Goal: Book appointment/travel/reservation

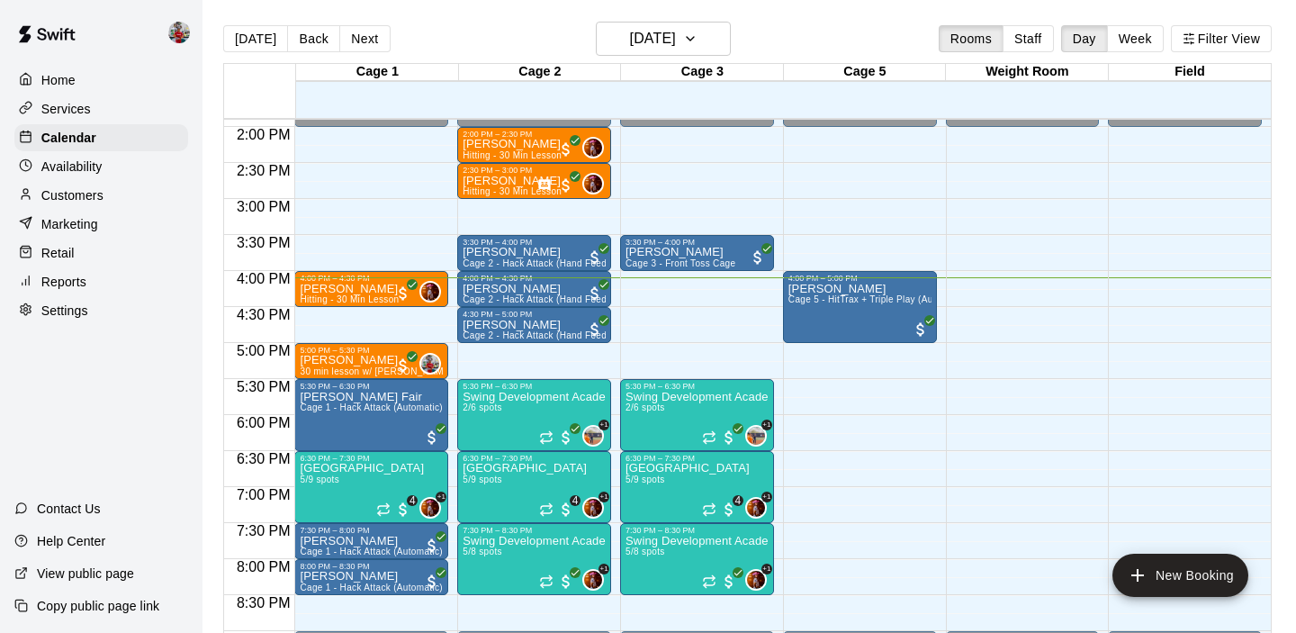
scroll to position [1001, 0]
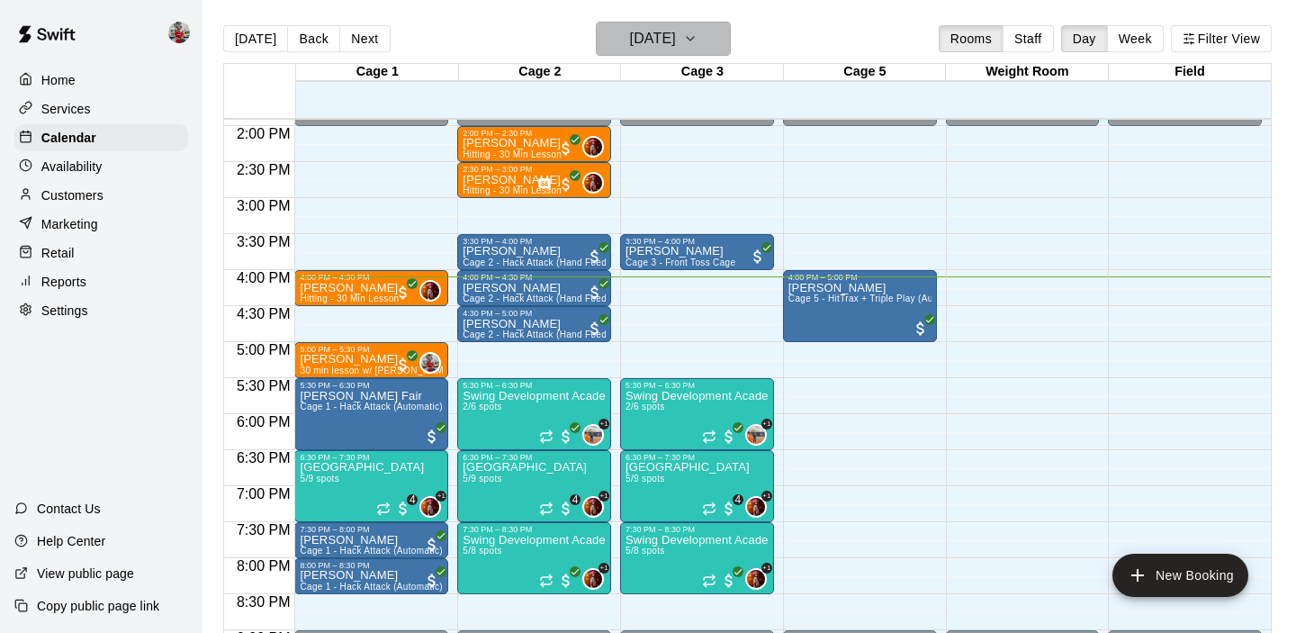
click at [676, 35] on h6 "[DATE]" at bounding box center [653, 38] width 46 height 25
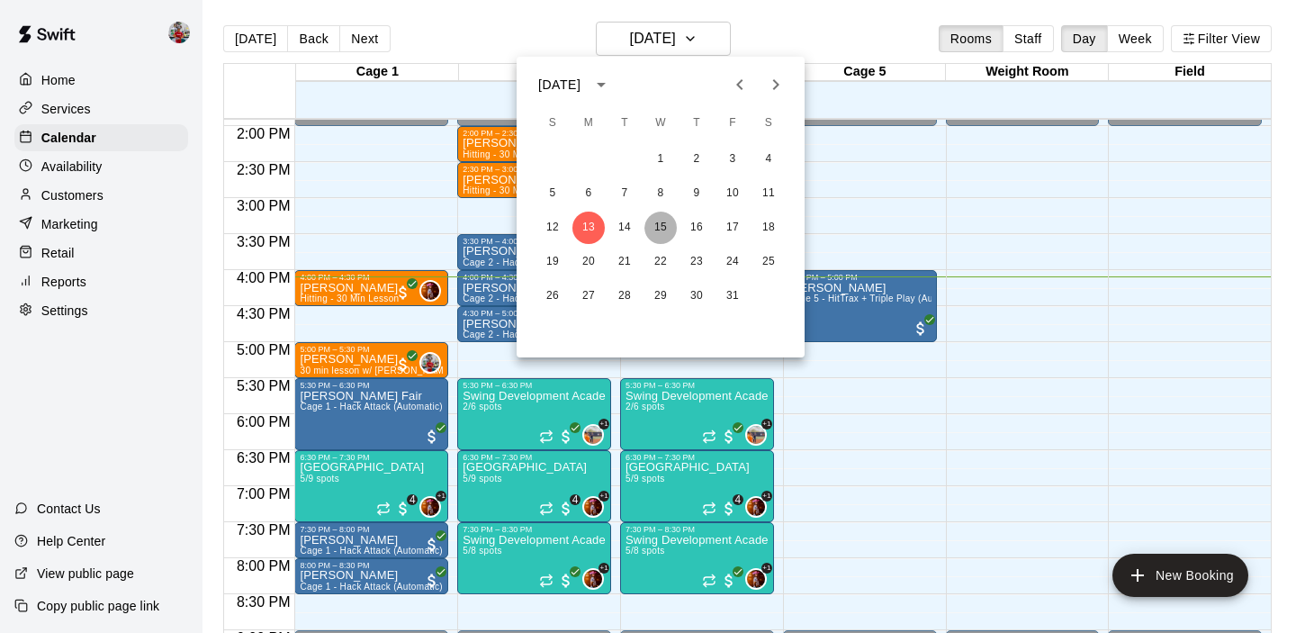
click at [657, 228] on button "15" at bounding box center [660, 227] width 32 height 32
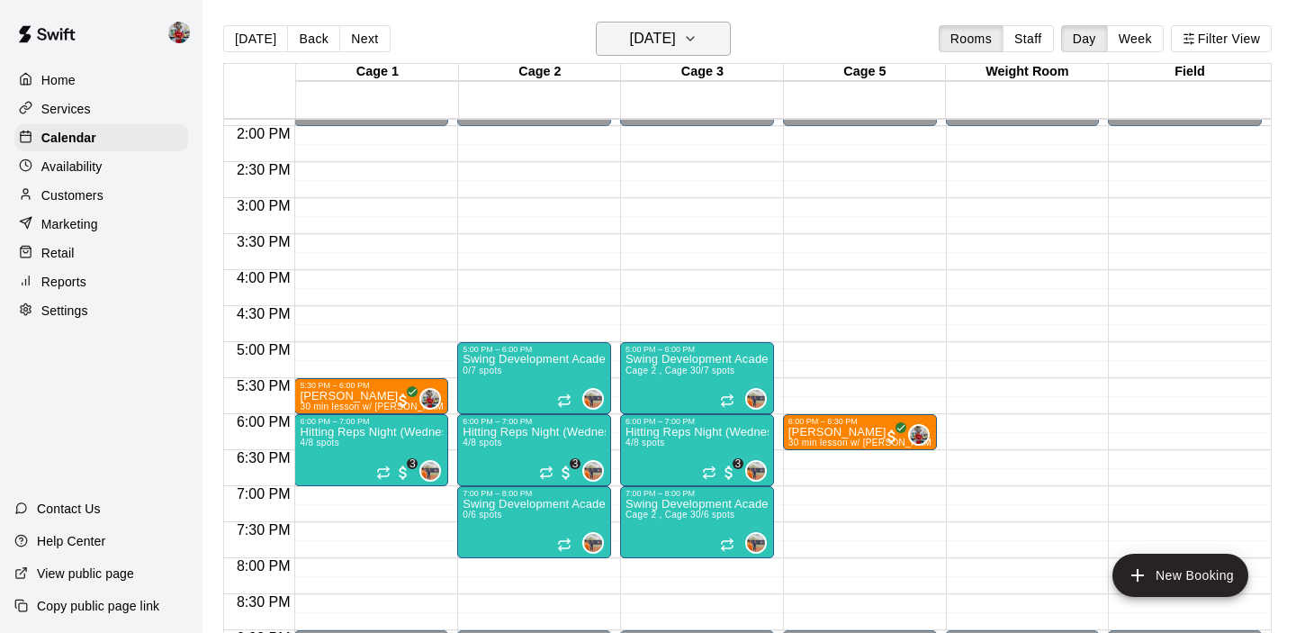
click at [672, 28] on h6 "[DATE]" at bounding box center [653, 38] width 46 height 25
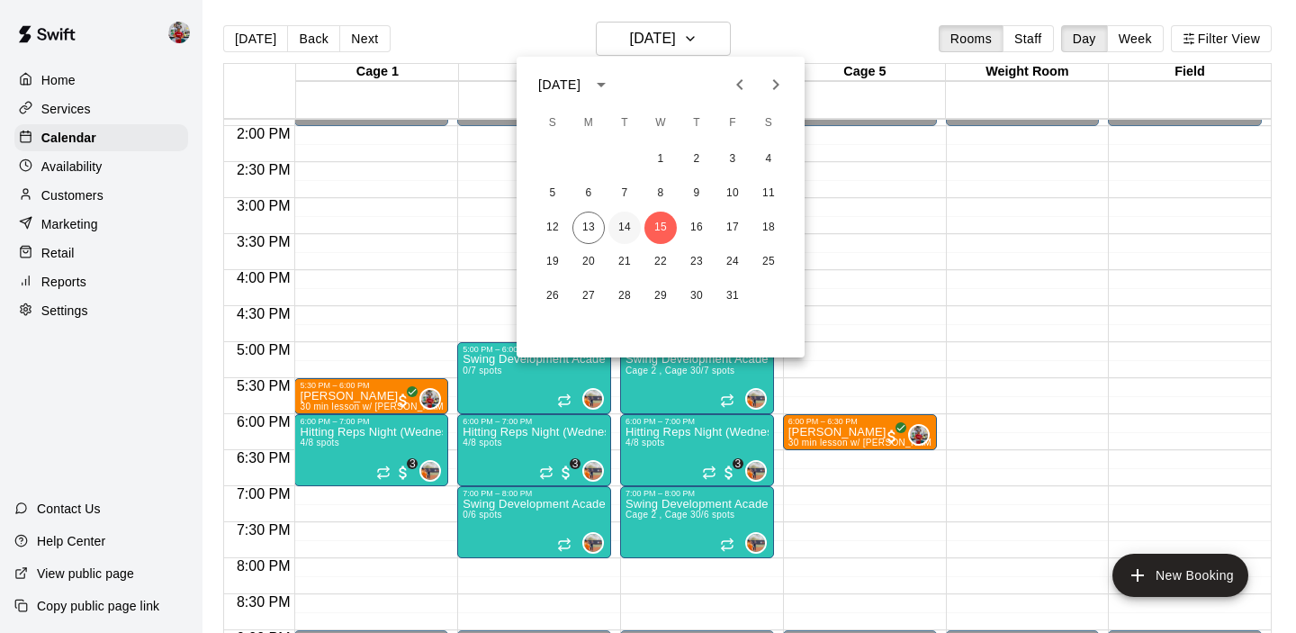
click at [624, 221] on button "14" at bounding box center [624, 227] width 32 height 32
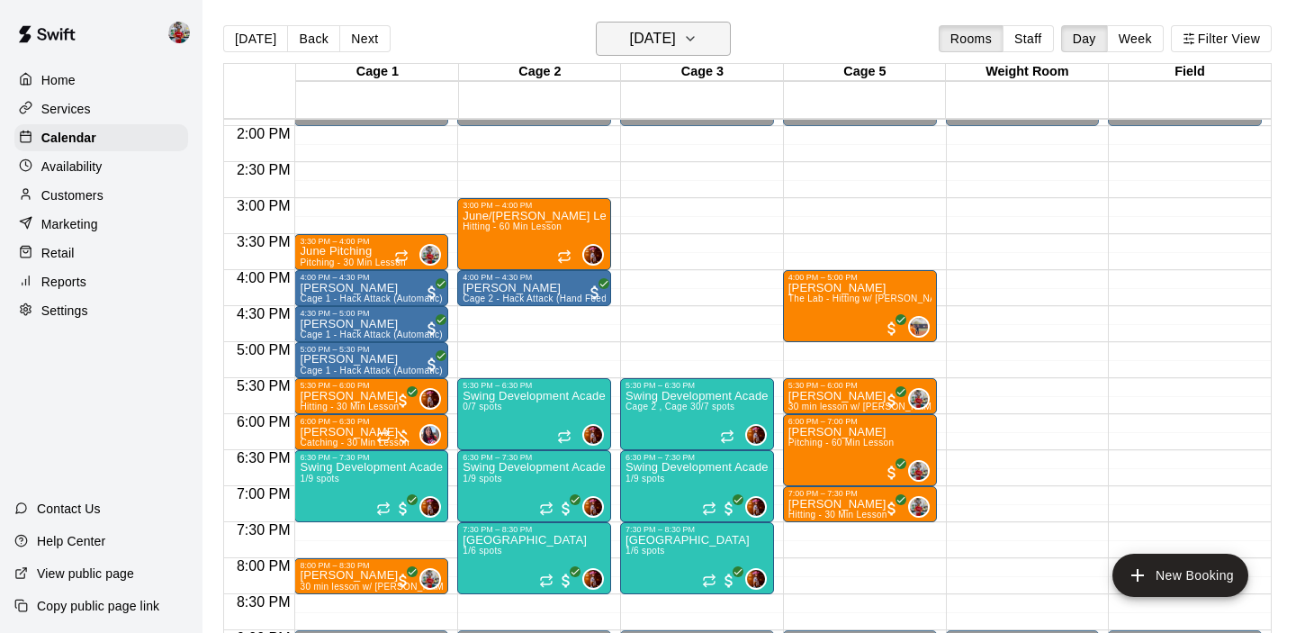
click at [652, 34] on h6 "[DATE]" at bounding box center [653, 38] width 46 height 25
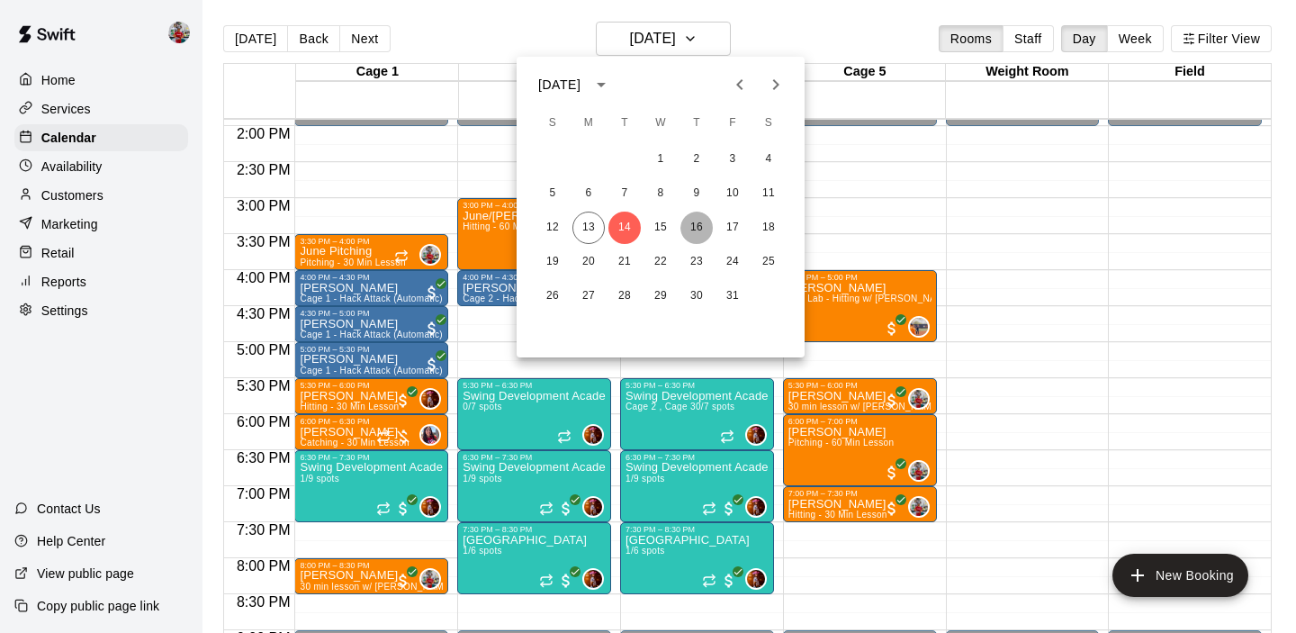
click at [694, 226] on button "16" at bounding box center [696, 227] width 32 height 32
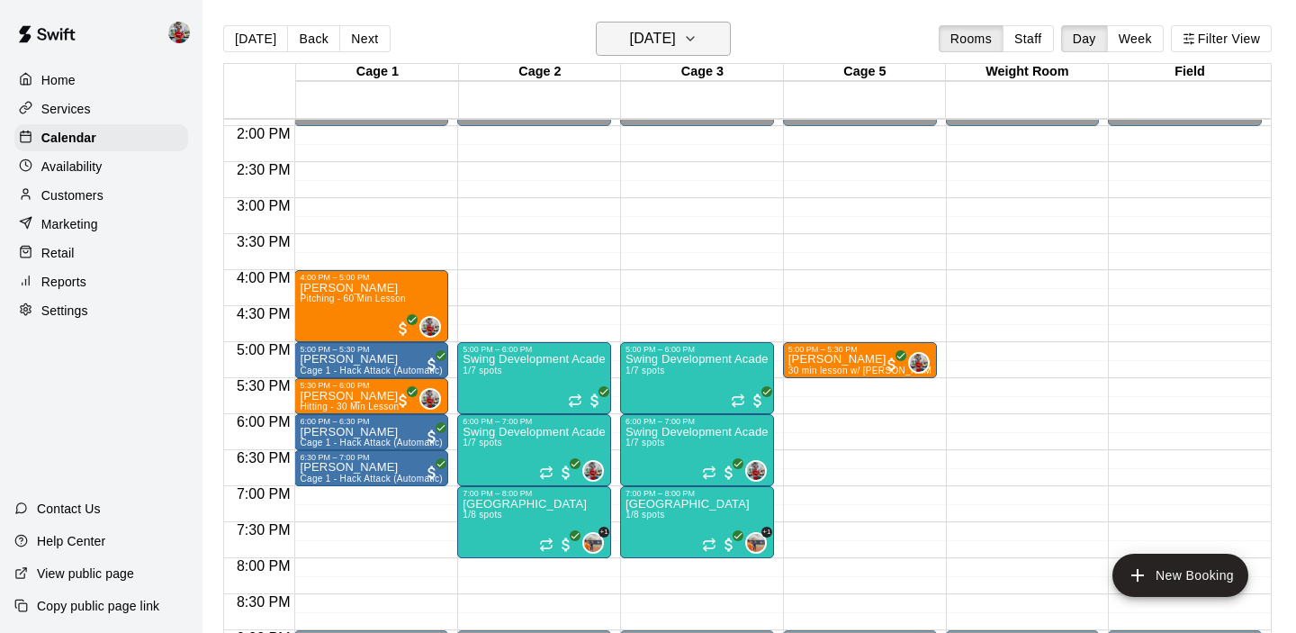
click at [705, 47] on button "[DATE]" at bounding box center [663, 39] width 135 height 34
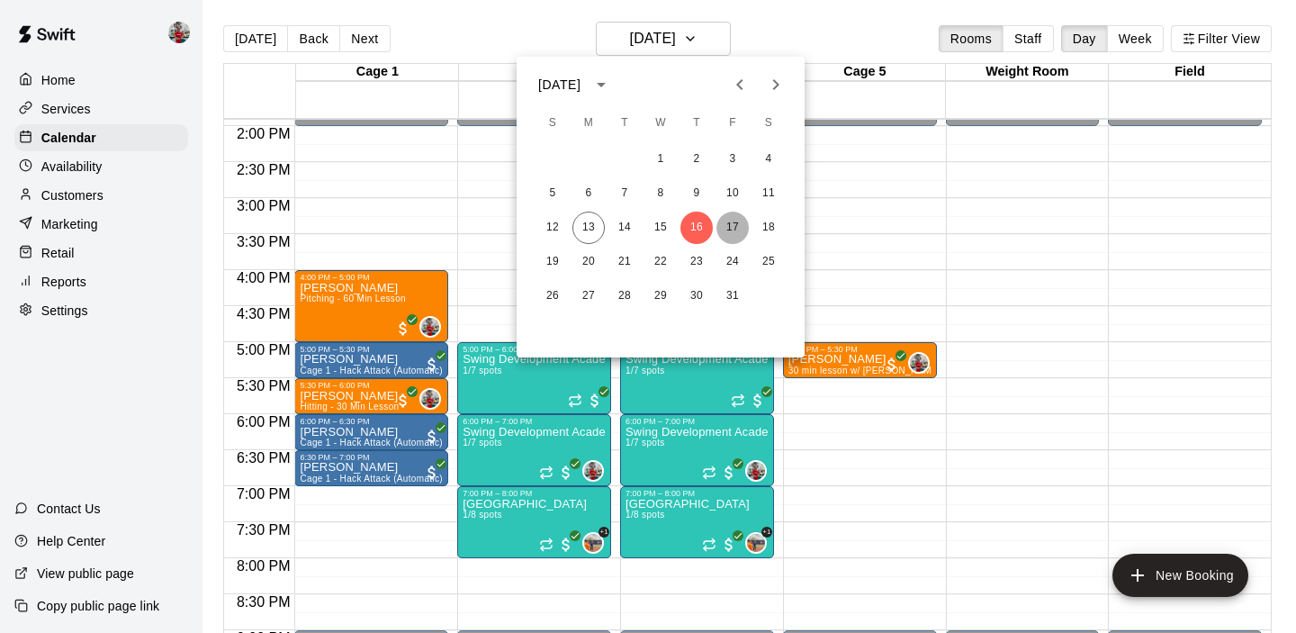
click at [735, 227] on button "17" at bounding box center [732, 227] width 32 height 32
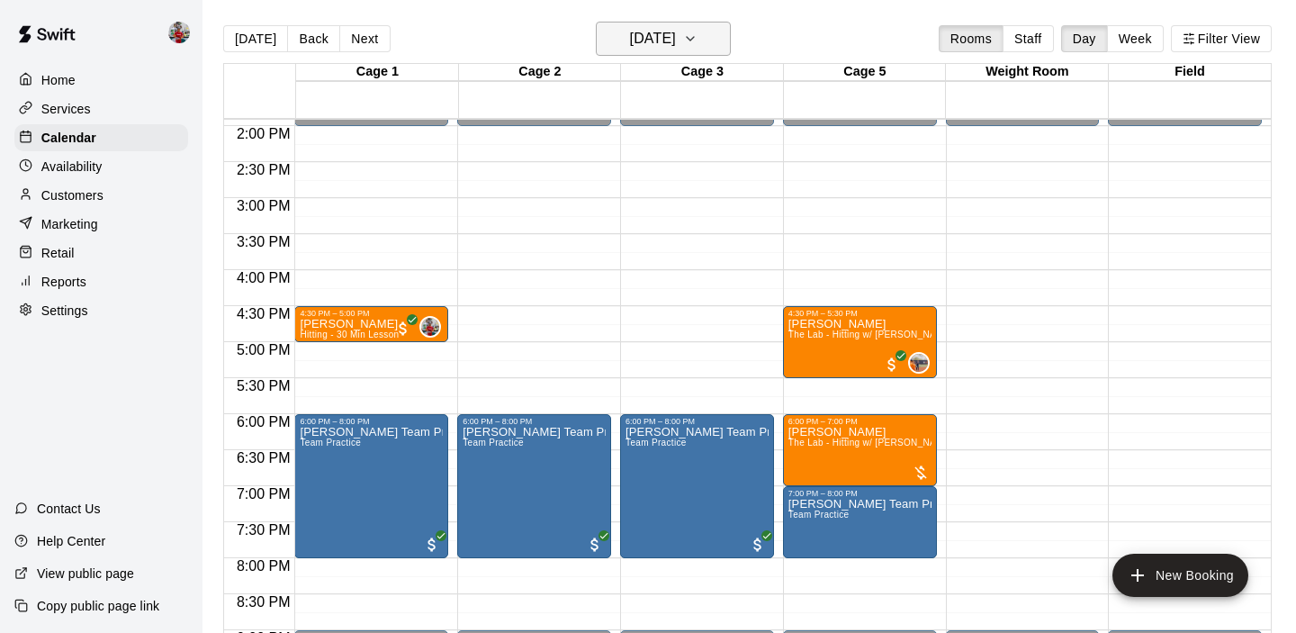
click at [655, 33] on h6 "[DATE]" at bounding box center [653, 38] width 46 height 25
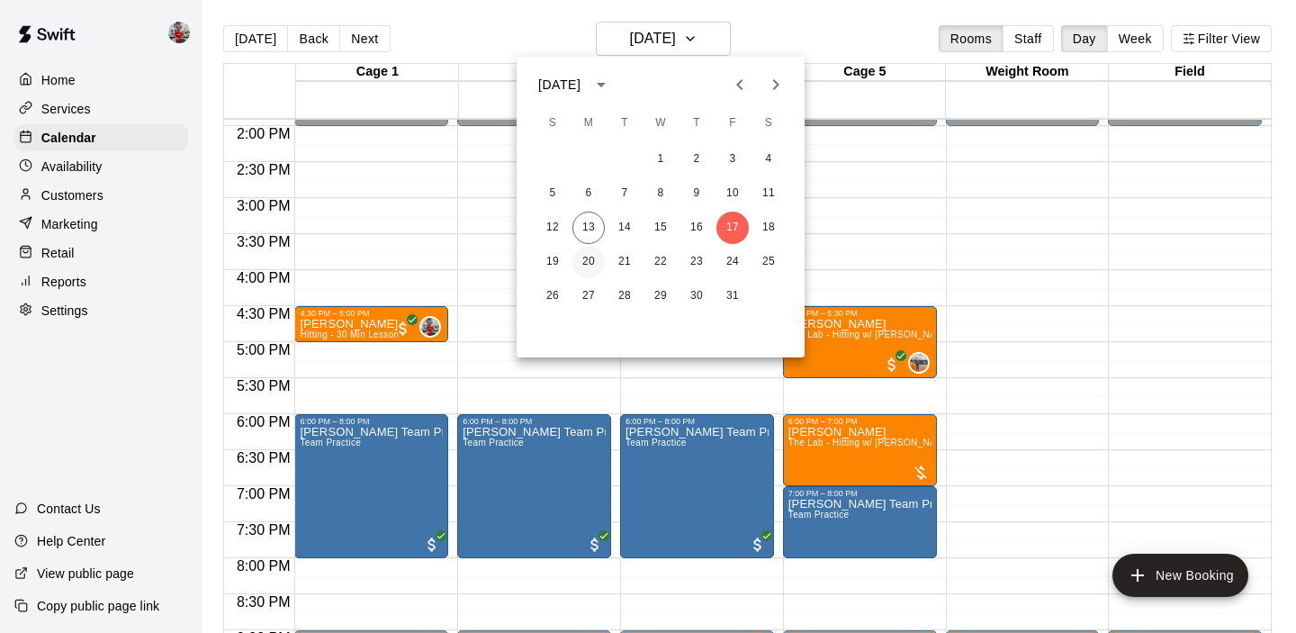
click at [592, 259] on button "20" at bounding box center [588, 262] width 32 height 32
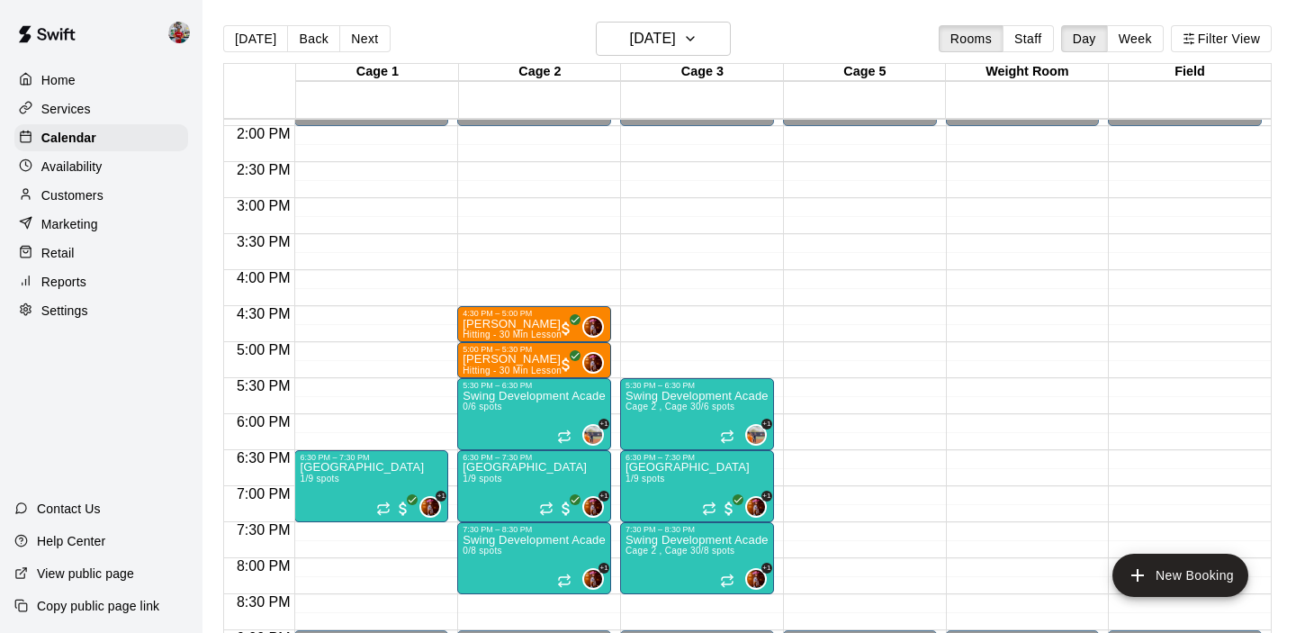
click at [660, 67] on div "Cage 3" at bounding box center [702, 72] width 163 height 17
click at [663, 33] on h6 "[DATE]" at bounding box center [653, 38] width 46 height 25
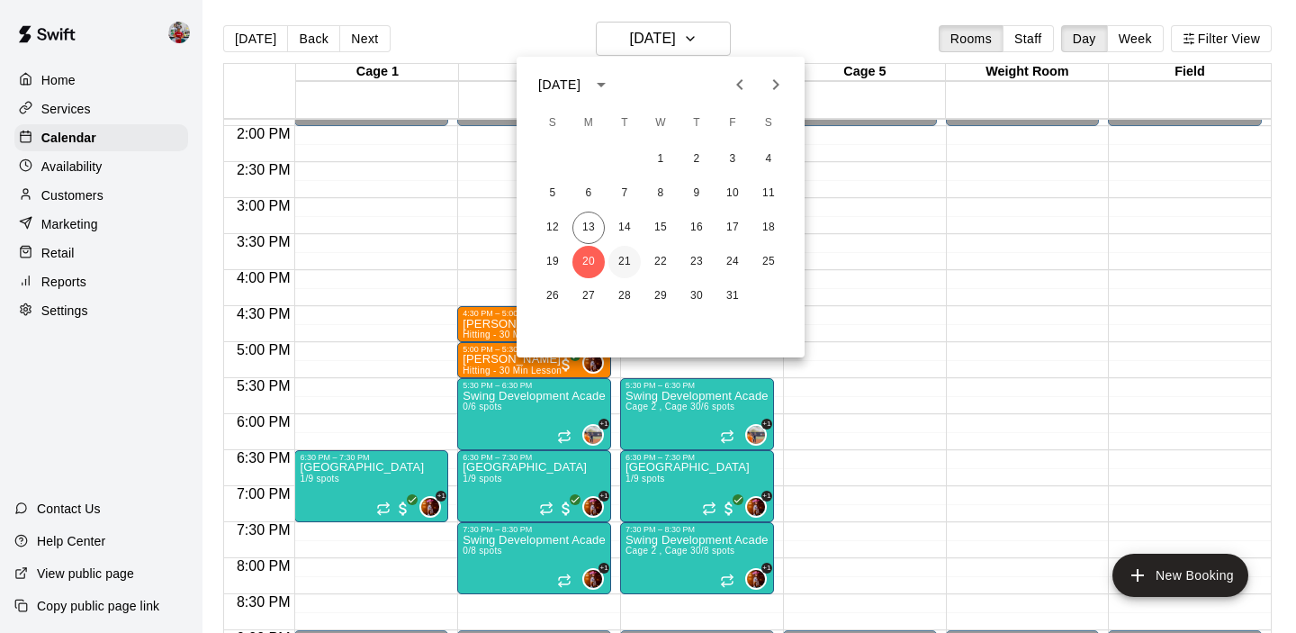
click at [618, 261] on button "21" at bounding box center [624, 262] width 32 height 32
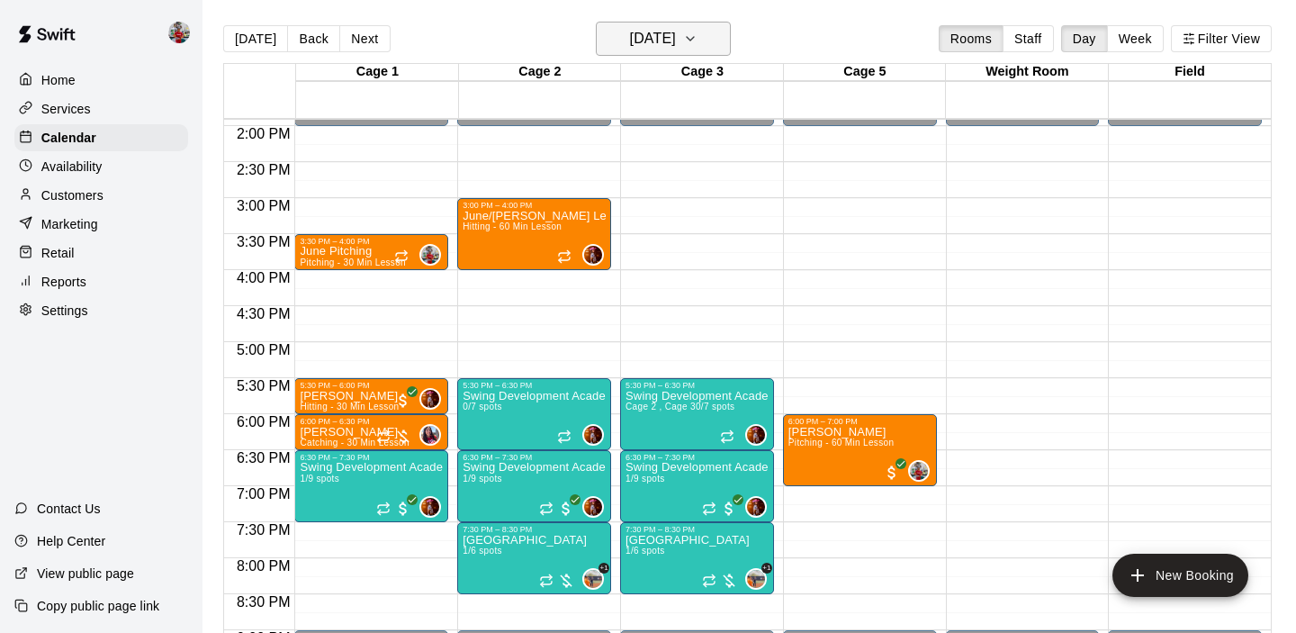
click at [699, 24] on button "[DATE]" at bounding box center [663, 39] width 135 height 34
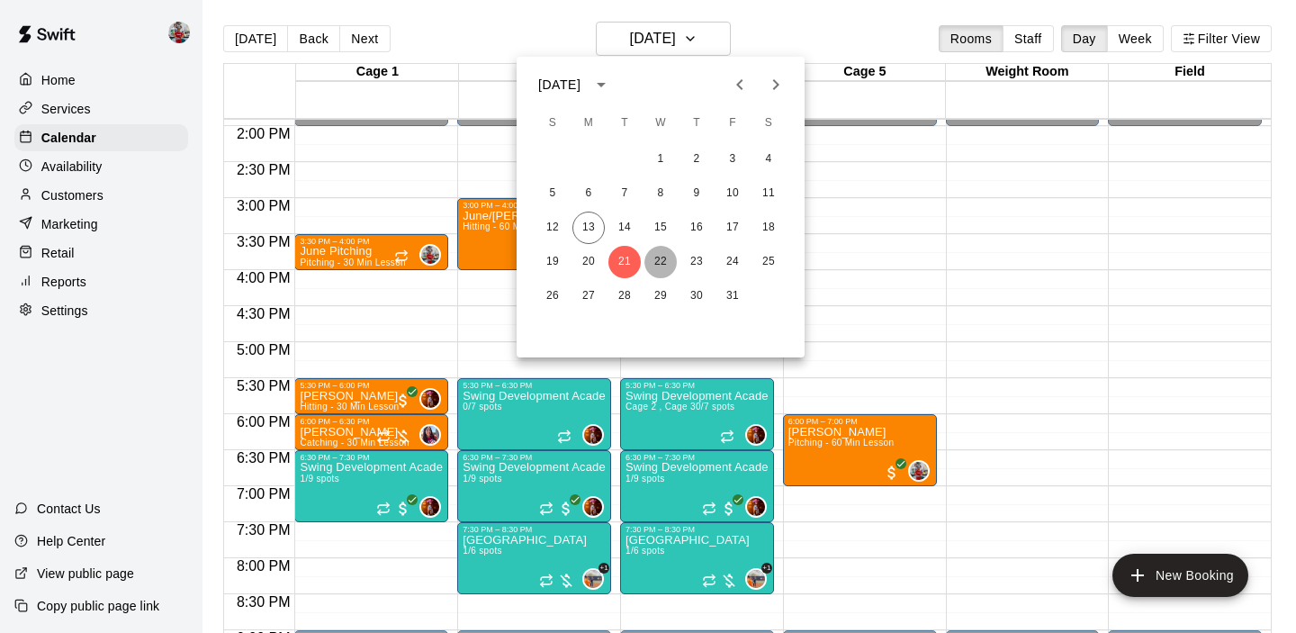
click at [656, 262] on button "22" at bounding box center [660, 262] width 32 height 32
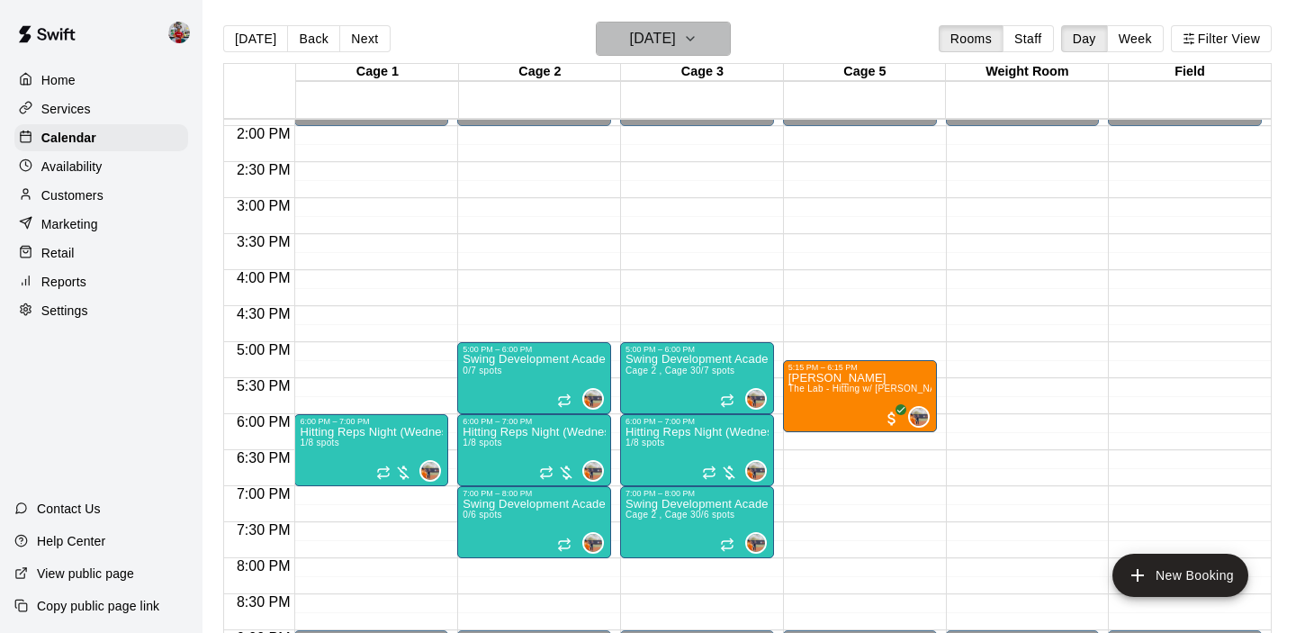
click at [669, 37] on h6 "[DATE]" at bounding box center [653, 38] width 46 height 25
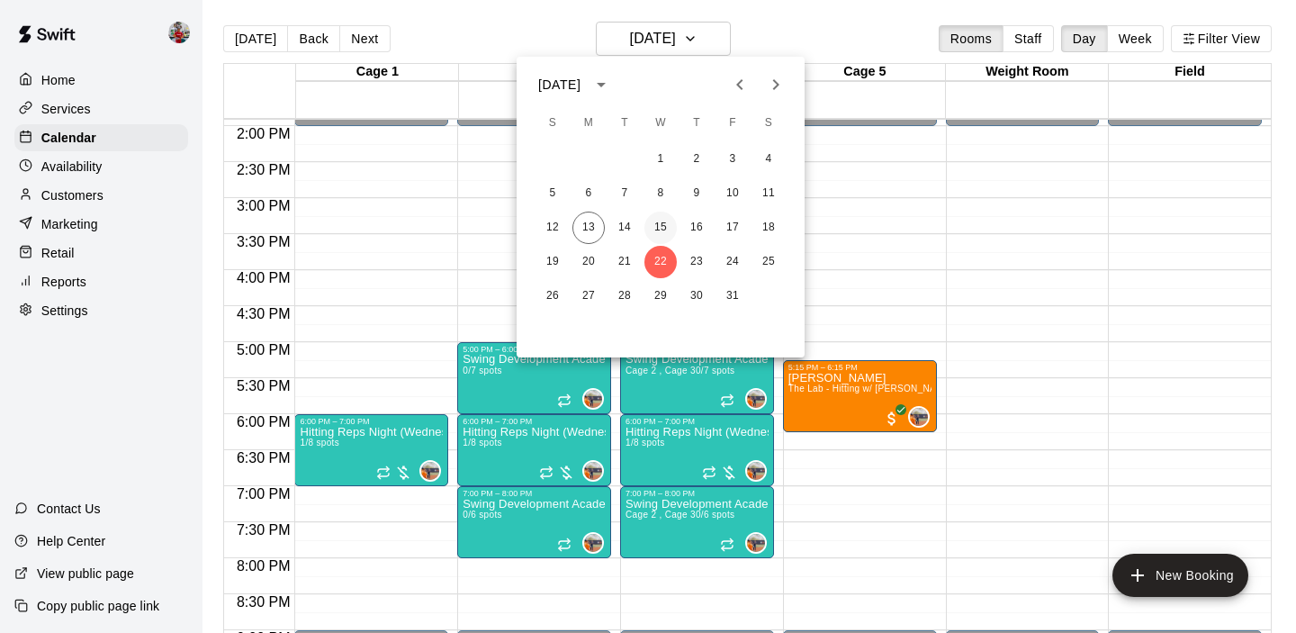
click at [656, 224] on button "15" at bounding box center [660, 227] width 32 height 32
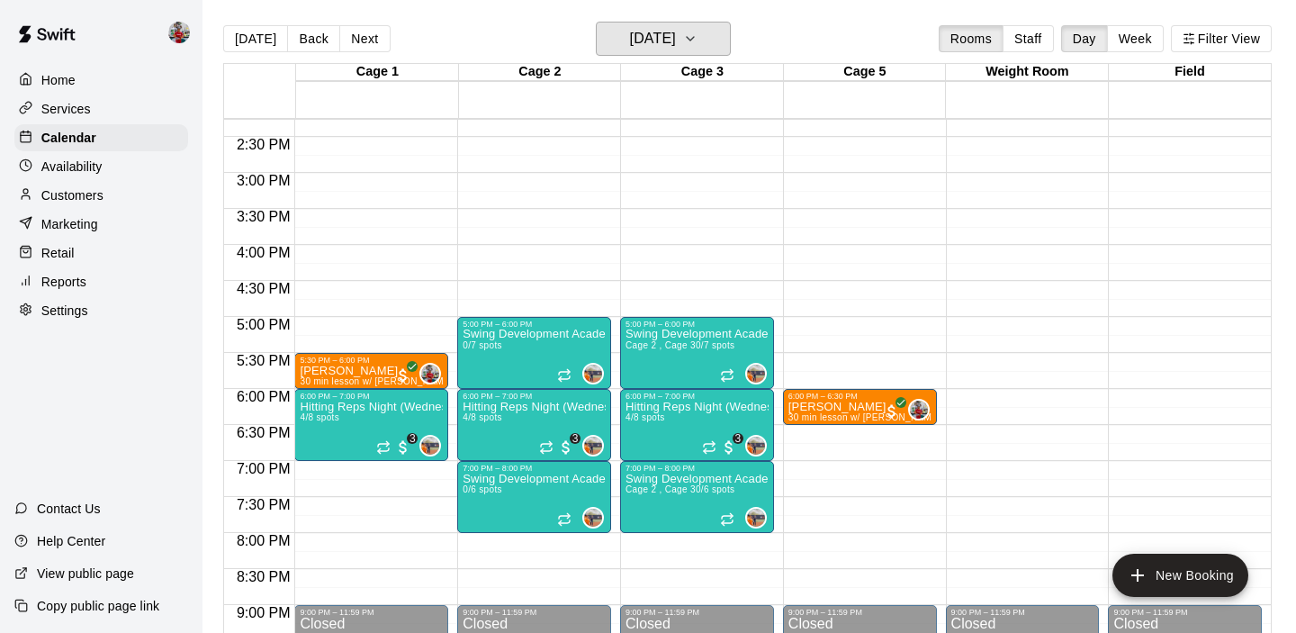
scroll to position [1026, 0]
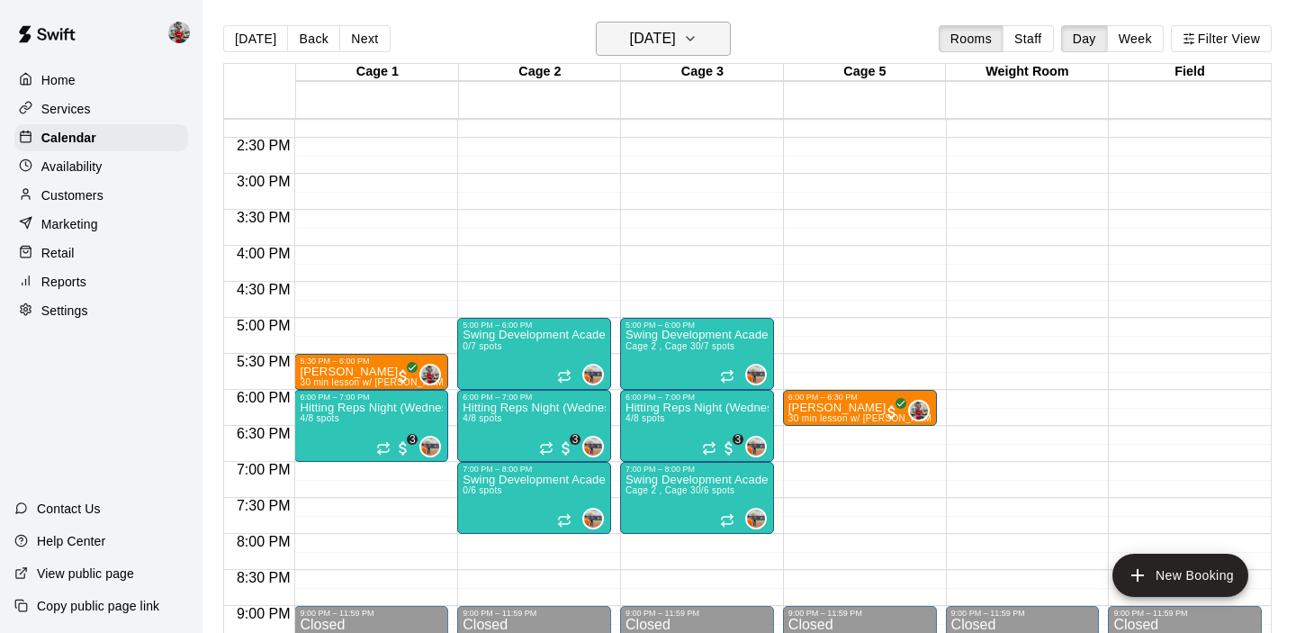
click at [630, 41] on h6 "[DATE]" at bounding box center [653, 38] width 46 height 25
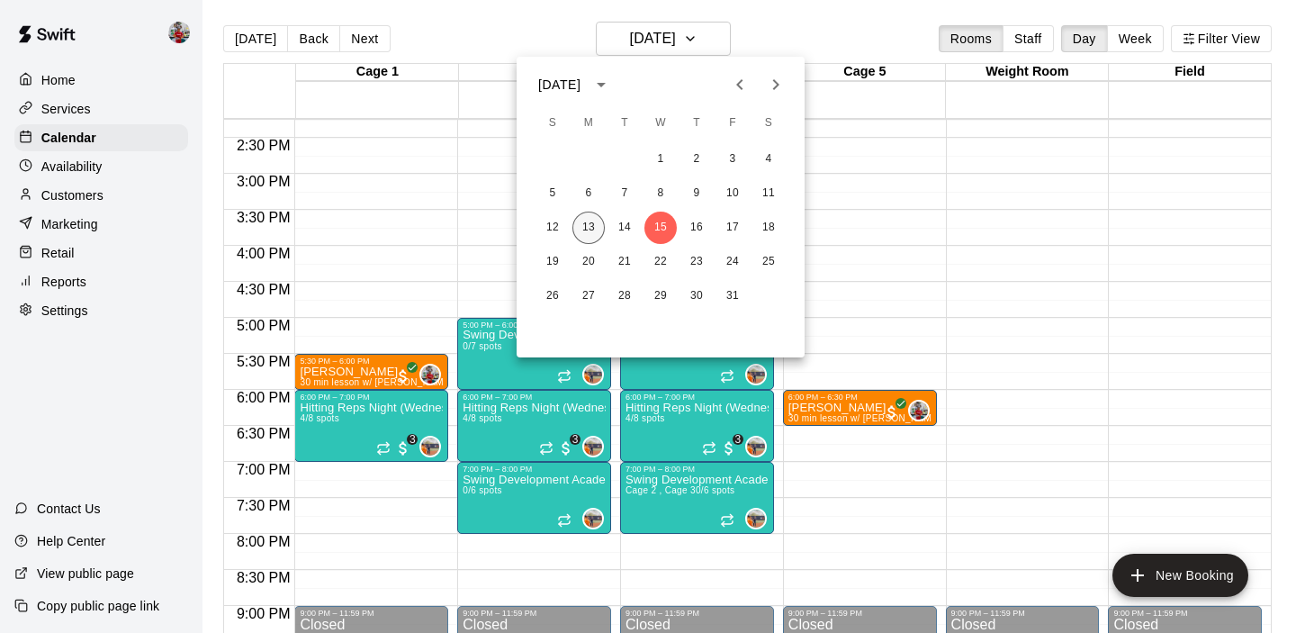
click at [587, 229] on button "13" at bounding box center [588, 227] width 32 height 32
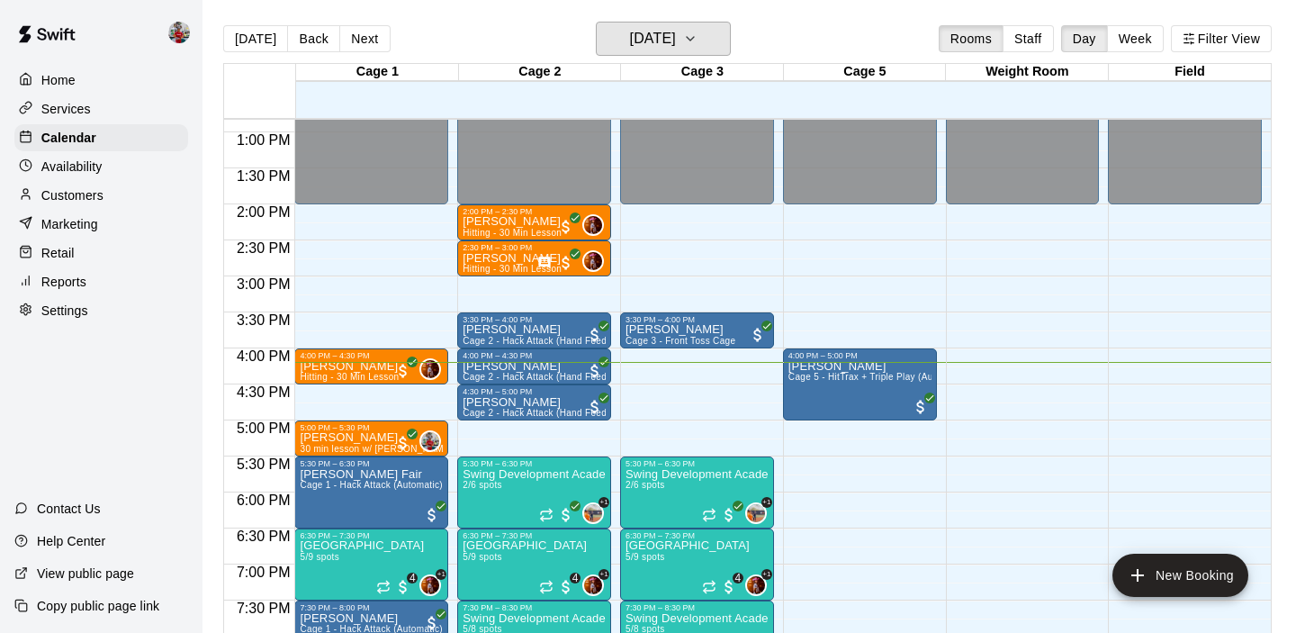
scroll to position [1056, 0]
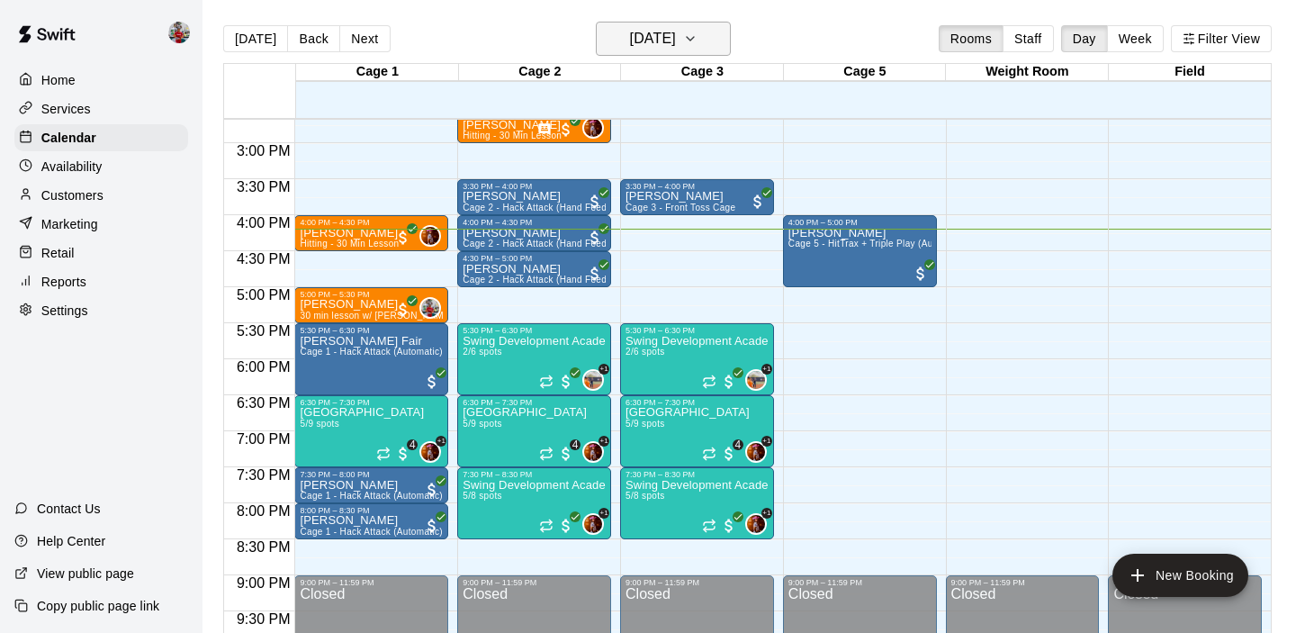
click at [676, 35] on h6 "[DATE]" at bounding box center [653, 38] width 46 height 25
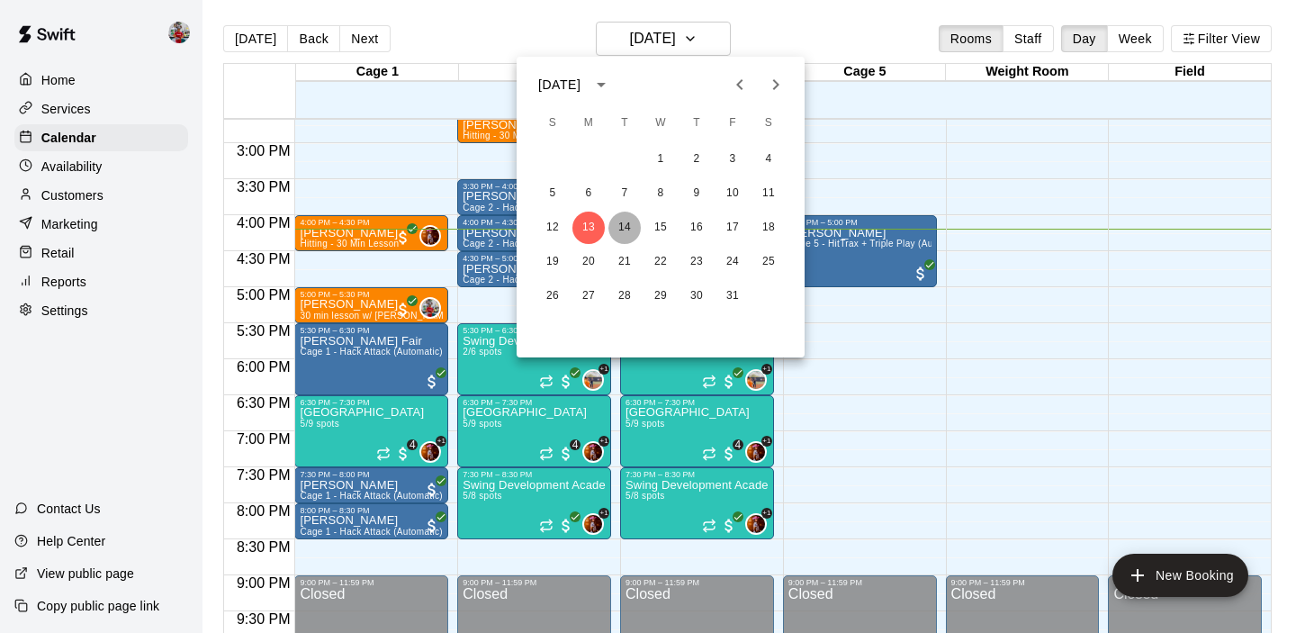
click at [622, 223] on button "14" at bounding box center [624, 227] width 32 height 32
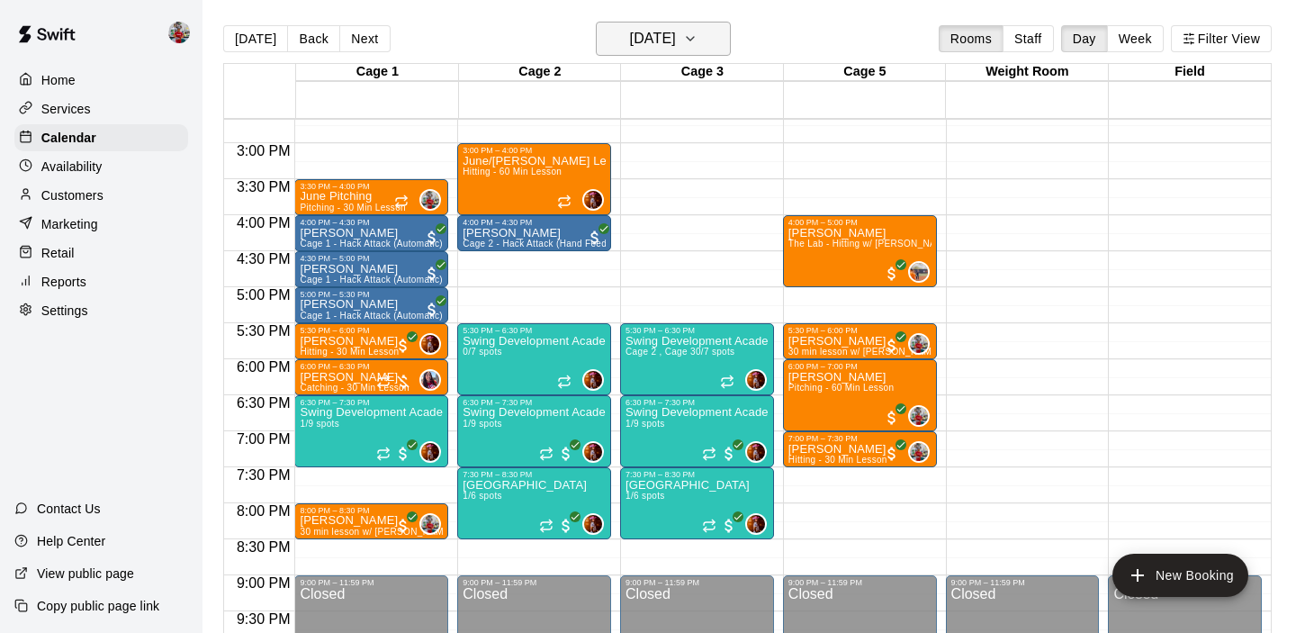
click at [669, 31] on h6 "[DATE]" at bounding box center [653, 38] width 46 height 25
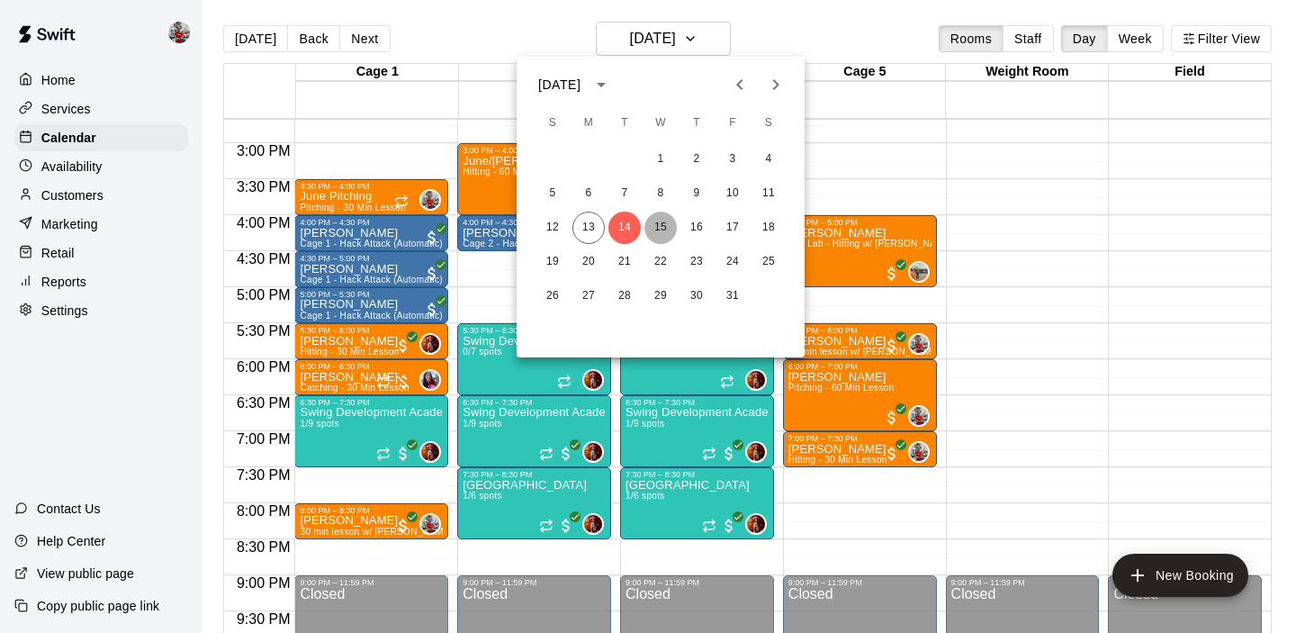
click at [655, 232] on button "15" at bounding box center [660, 227] width 32 height 32
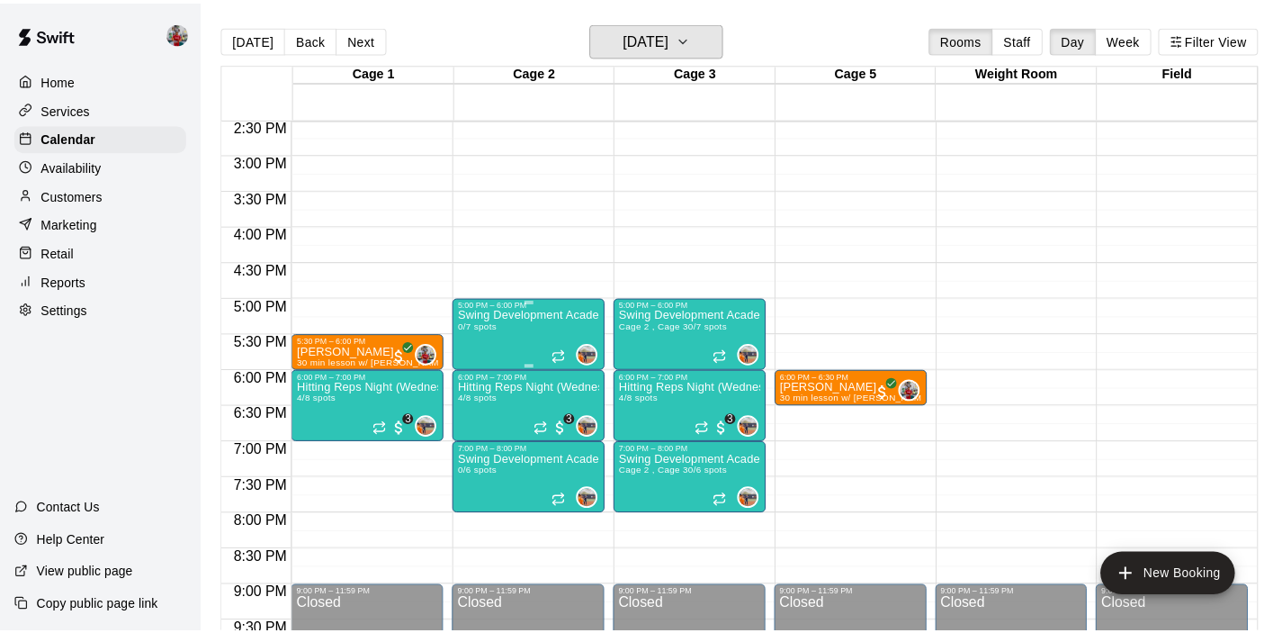
scroll to position [1043, 0]
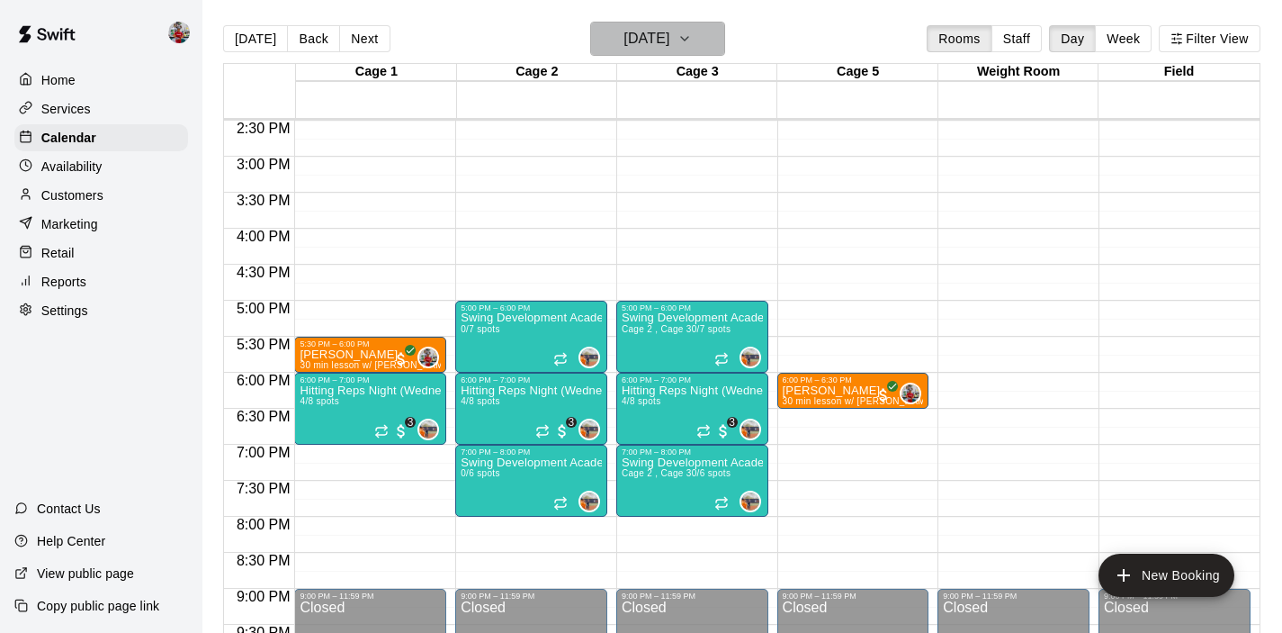
click at [624, 49] on h6 "[DATE]" at bounding box center [647, 38] width 46 height 25
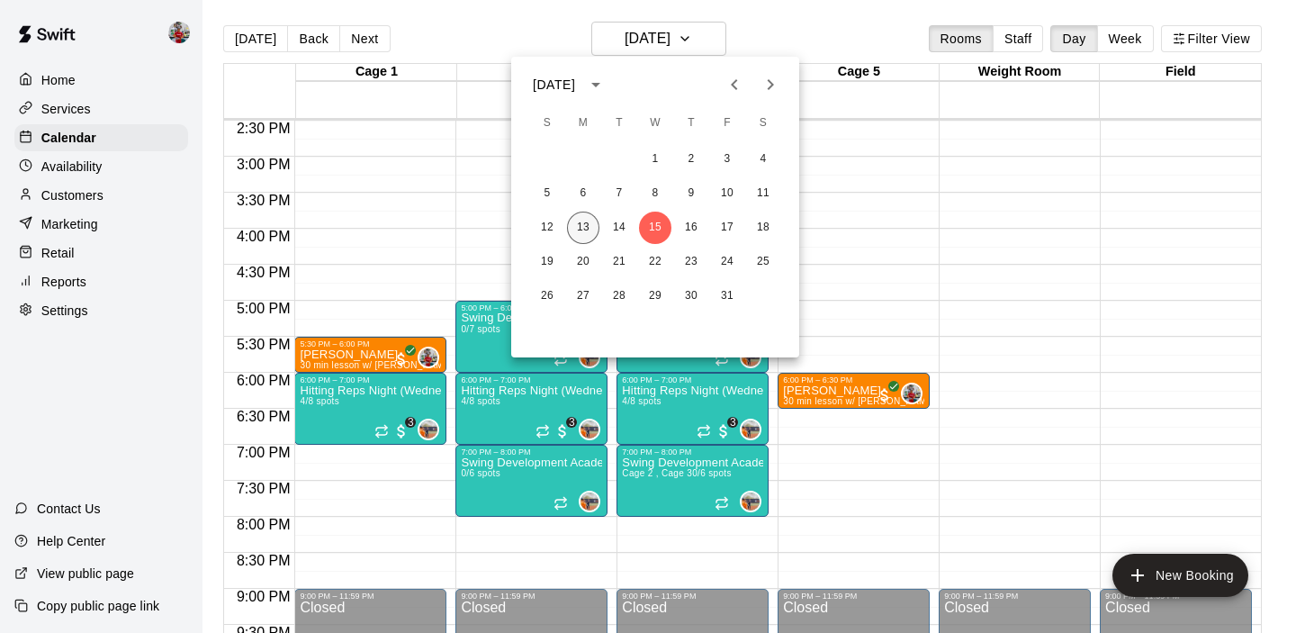
click at [591, 220] on button "13" at bounding box center [583, 227] width 32 height 32
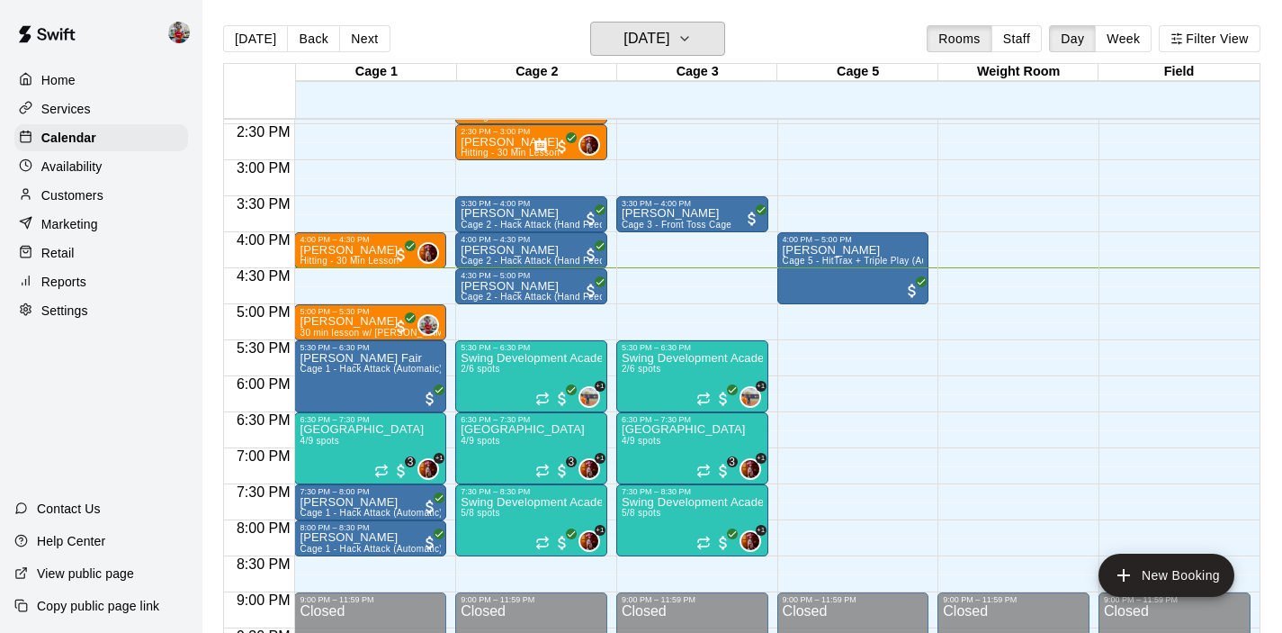
scroll to position [1039, 0]
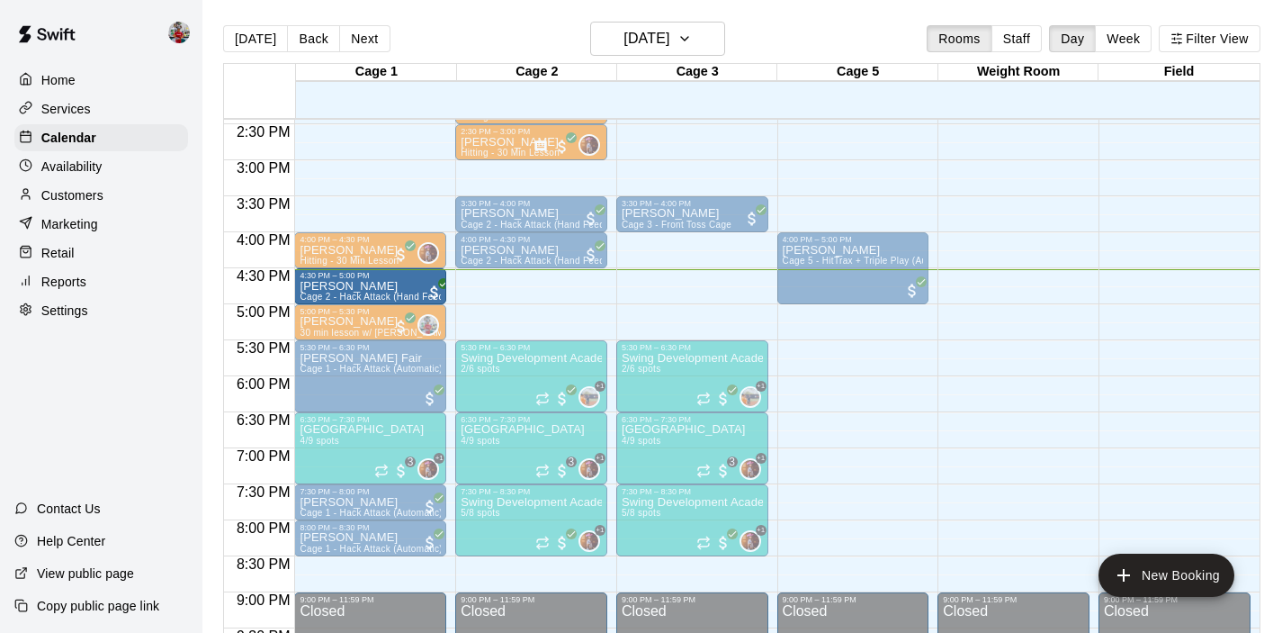
drag, startPoint x: 552, startPoint y: 285, endPoint x: 391, endPoint y: 285, distance: 160.2
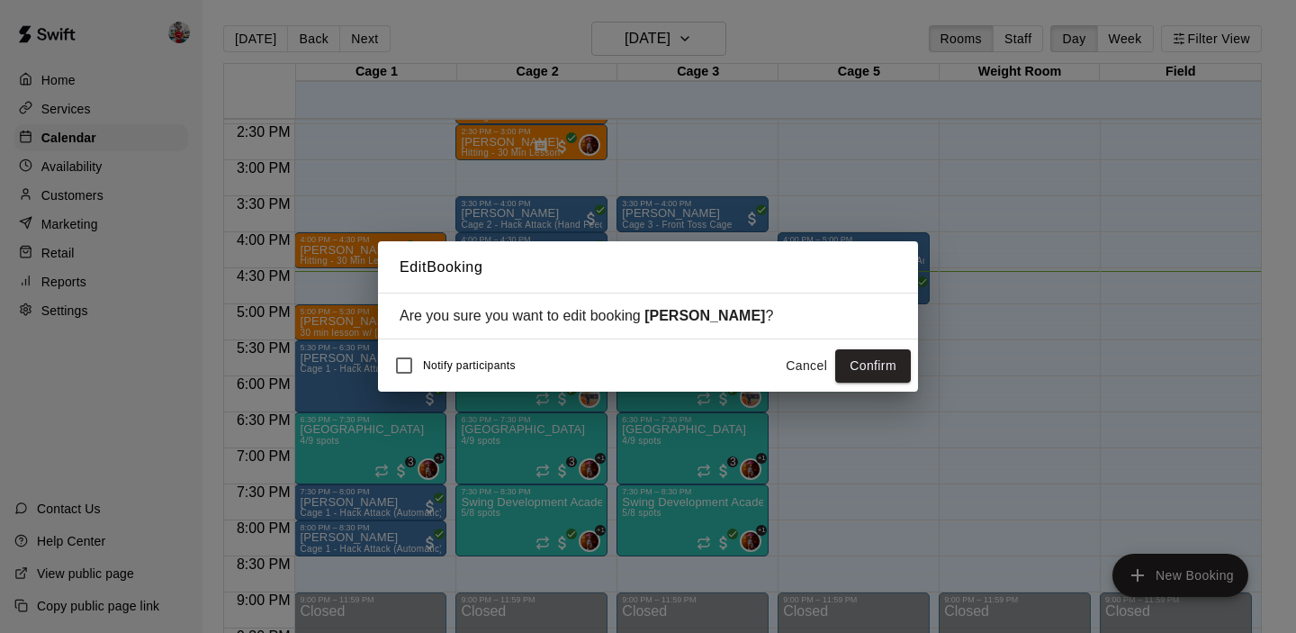
click at [810, 363] on button "Cancel" at bounding box center [806, 365] width 58 height 33
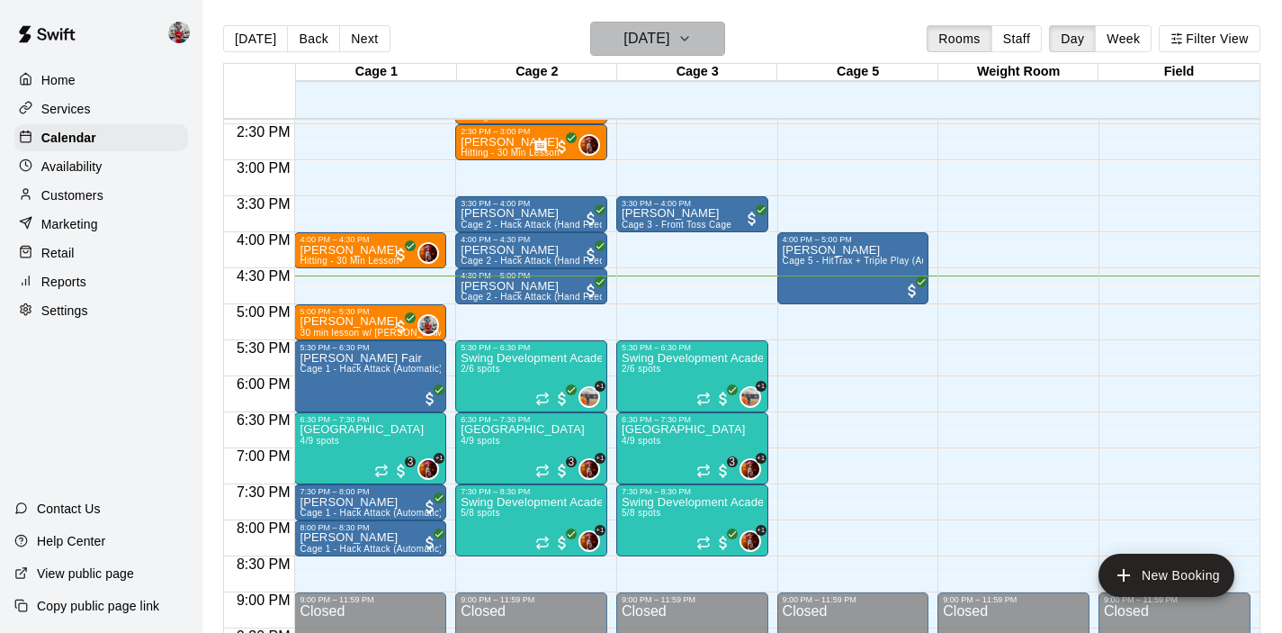
click at [638, 46] on h6 "[DATE]" at bounding box center [647, 38] width 46 height 25
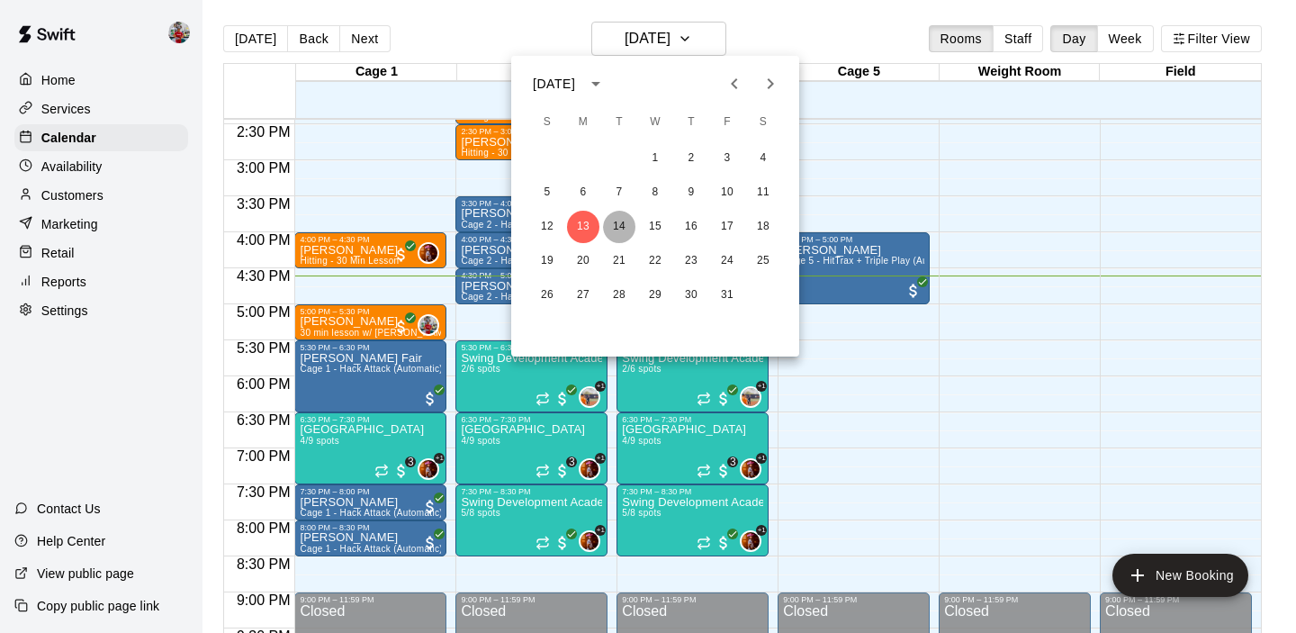
click at [615, 221] on button "14" at bounding box center [619, 227] width 32 height 32
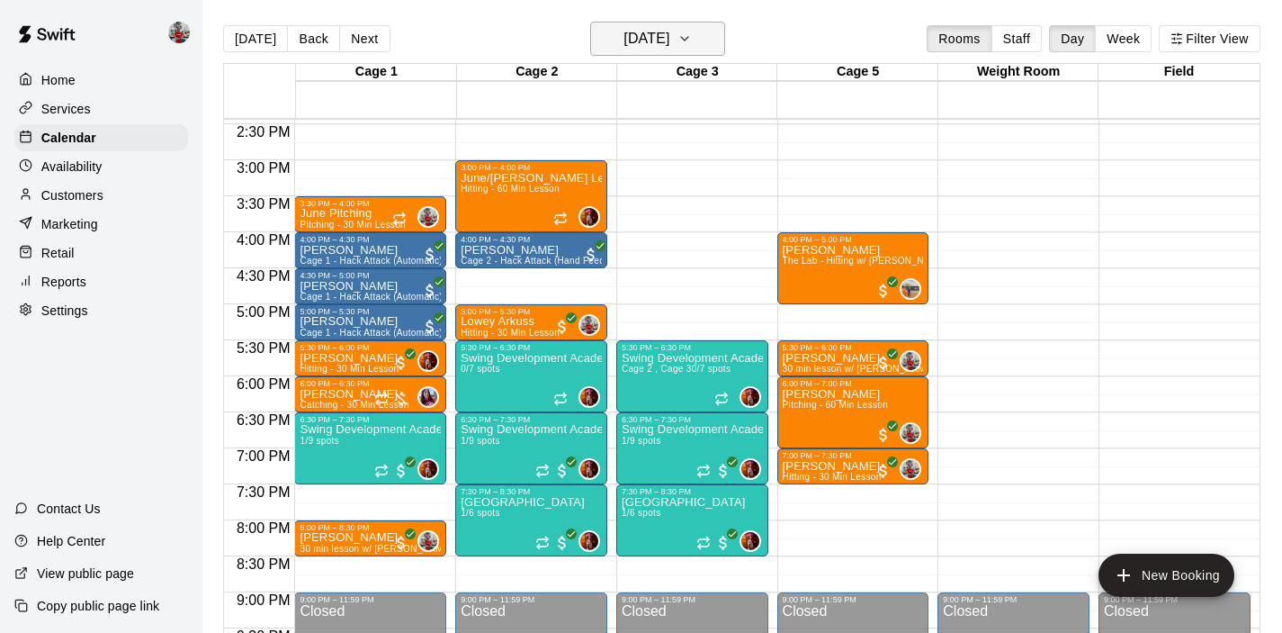
click at [669, 39] on h6 "[DATE]" at bounding box center [647, 38] width 46 height 25
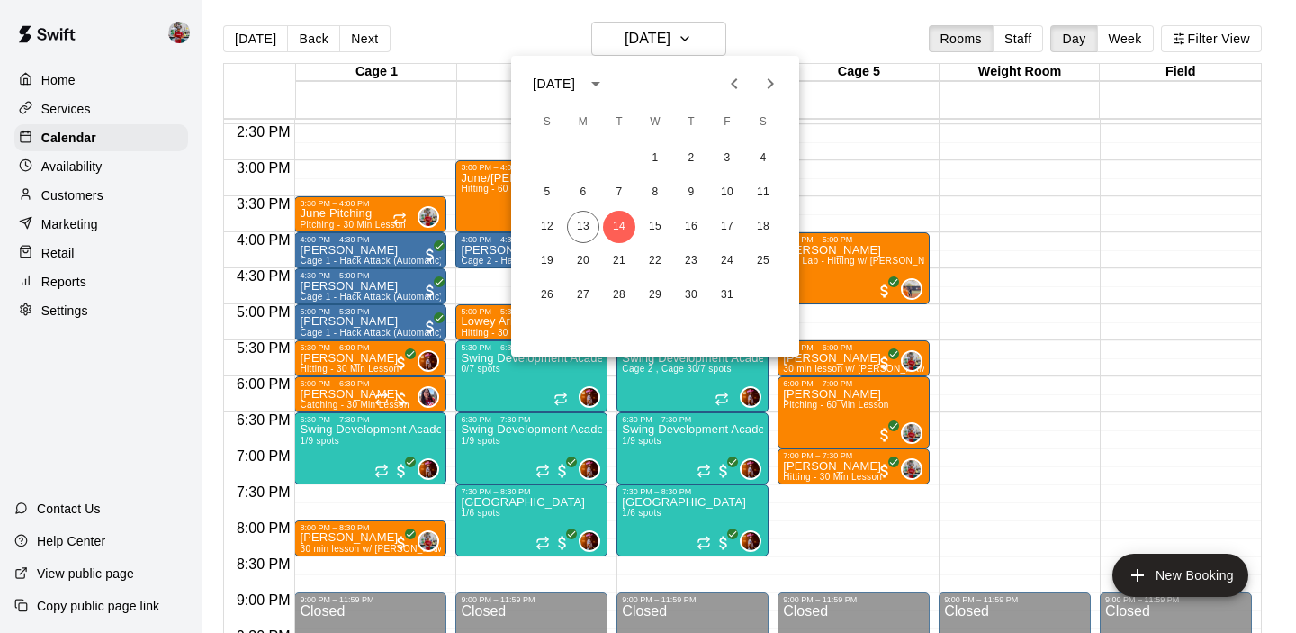
click at [643, 35] on div at bounding box center [648, 316] width 1296 height 633
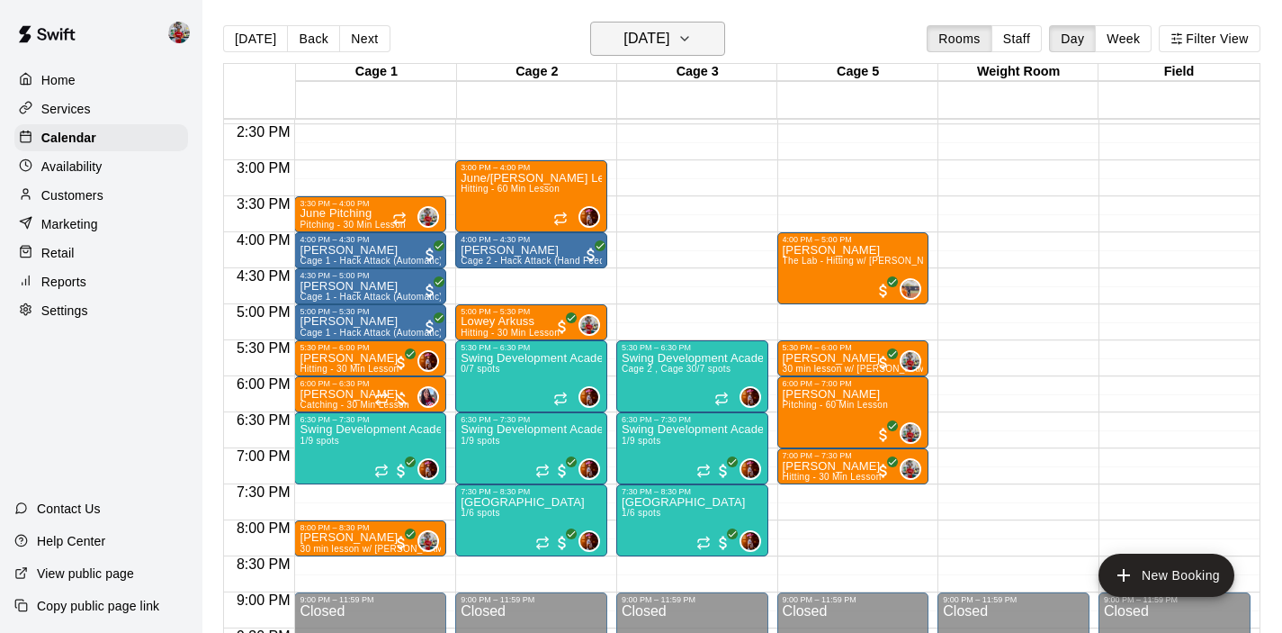
click at [696, 40] on button "[DATE]" at bounding box center [657, 39] width 135 height 34
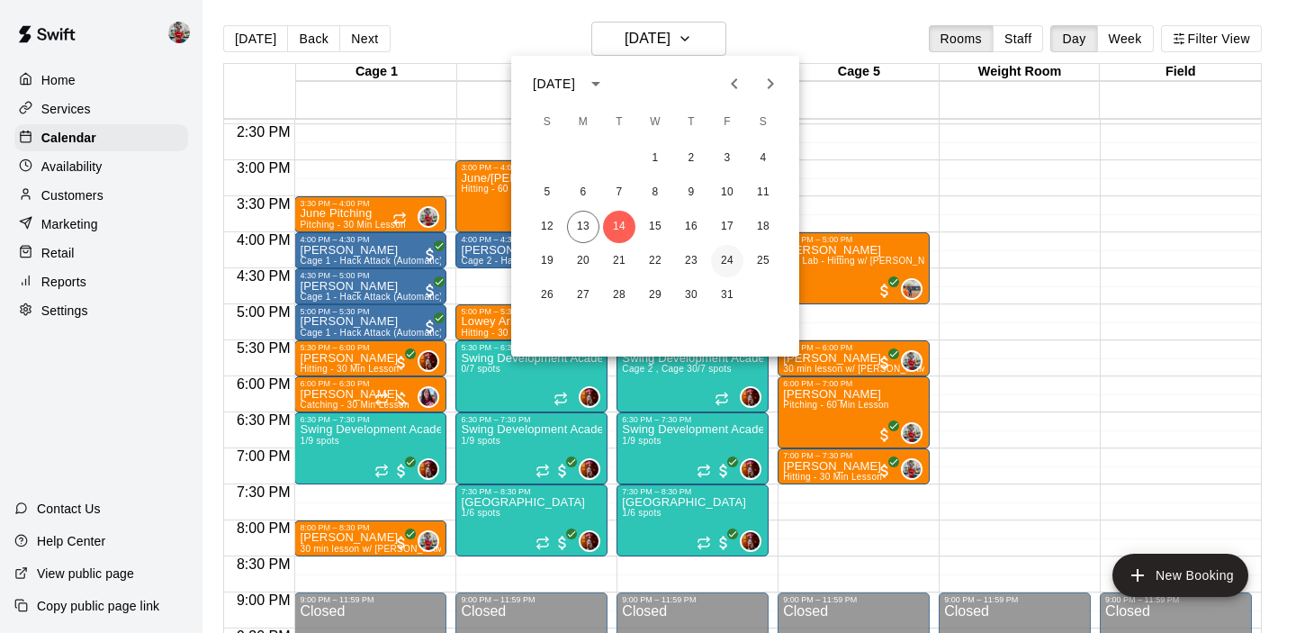
click at [723, 256] on button "24" at bounding box center [727, 261] width 32 height 32
